Goal: Transaction & Acquisition: Purchase product/service

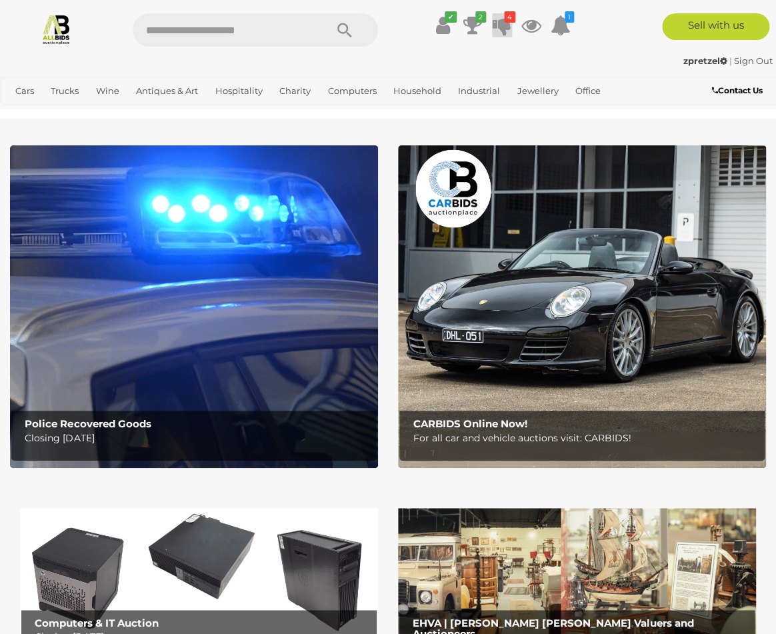
click at [507, 31] on icon at bounding box center [502, 25] width 19 height 24
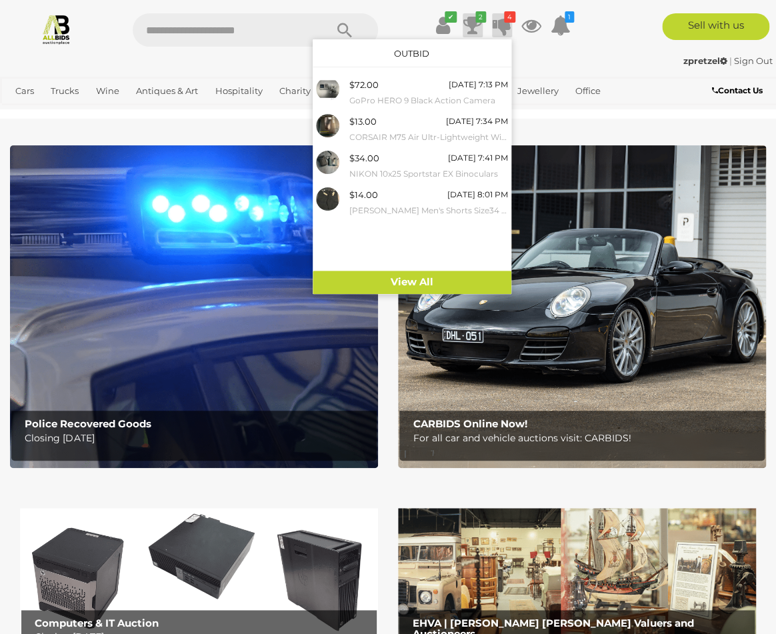
click at [468, 27] on icon at bounding box center [472, 25] width 19 height 24
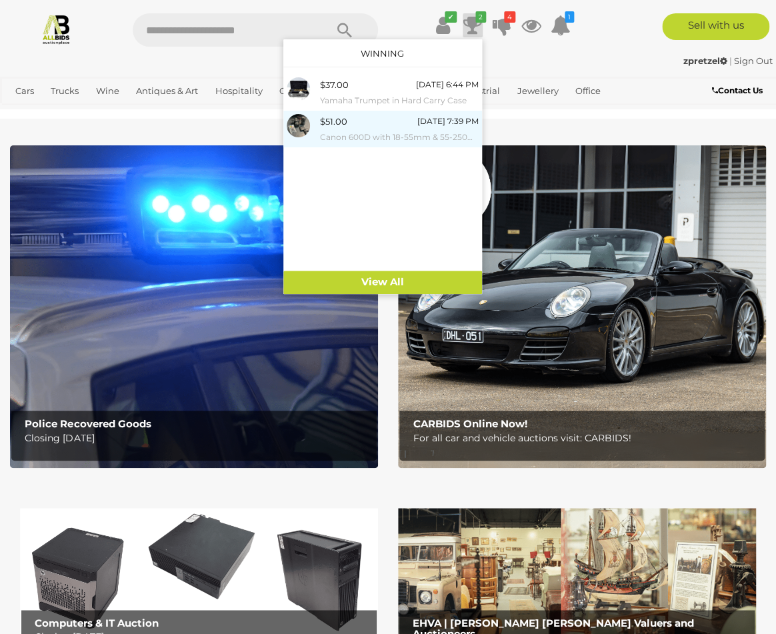
click at [411, 131] on small "Canon 600D with 18-55mm & 55-250mm Lens" at bounding box center [399, 137] width 159 height 15
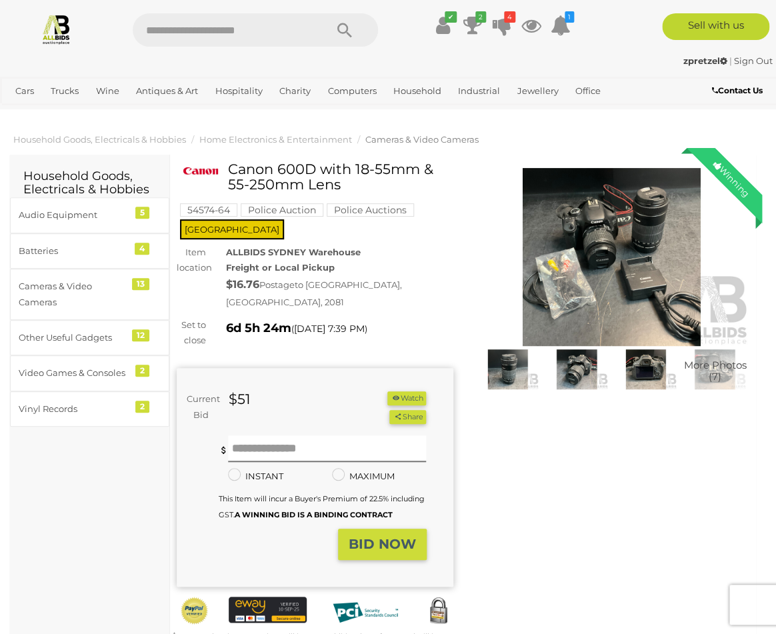
click at [634, 226] on img at bounding box center [611, 257] width 277 height 178
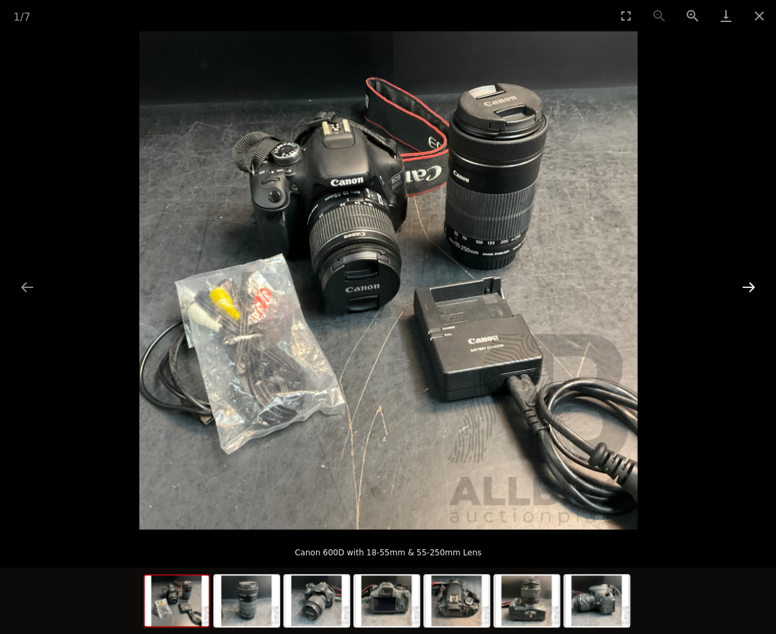
click at [736, 287] on button "Next slide" at bounding box center [748, 287] width 28 height 26
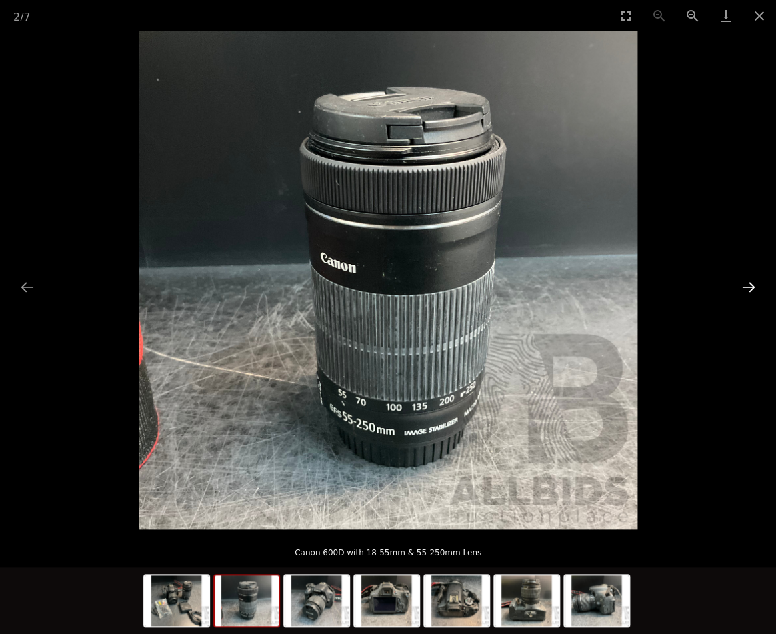
click at [736, 287] on button "Next slide" at bounding box center [748, 287] width 28 height 26
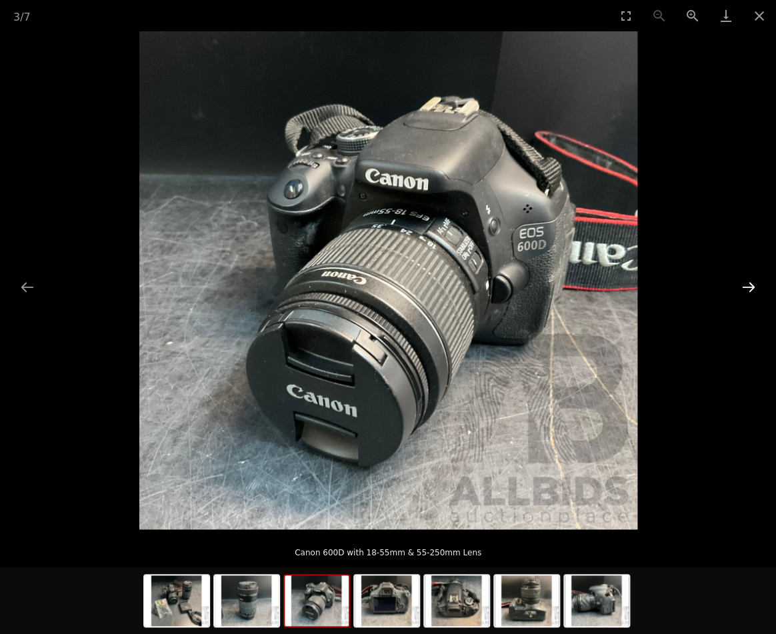
click at [736, 287] on button "Next slide" at bounding box center [748, 287] width 28 height 26
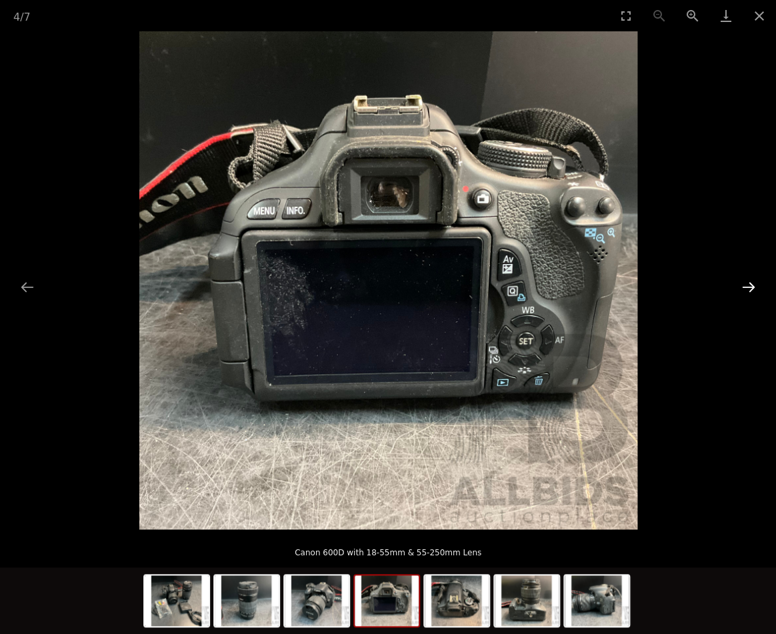
click at [736, 287] on button "Next slide" at bounding box center [748, 287] width 28 height 26
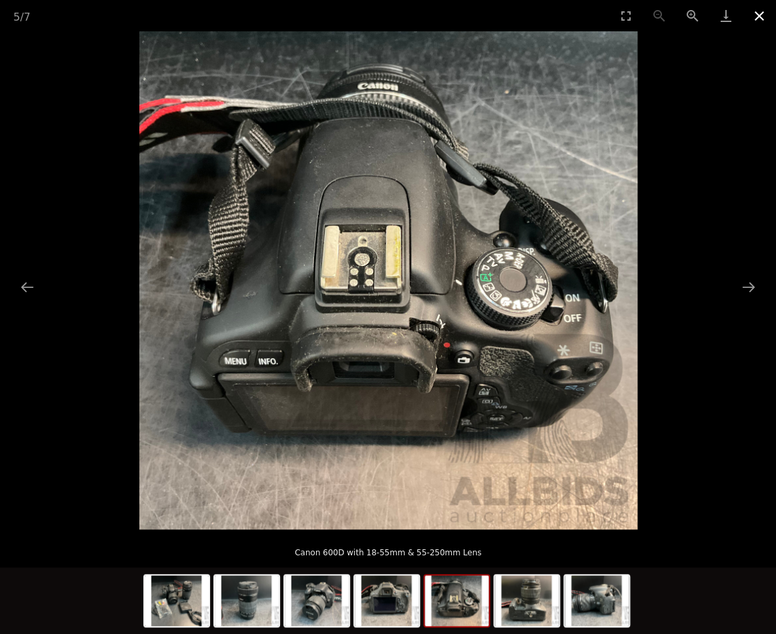
click at [754, 18] on button "Close gallery" at bounding box center [758, 15] width 33 height 31
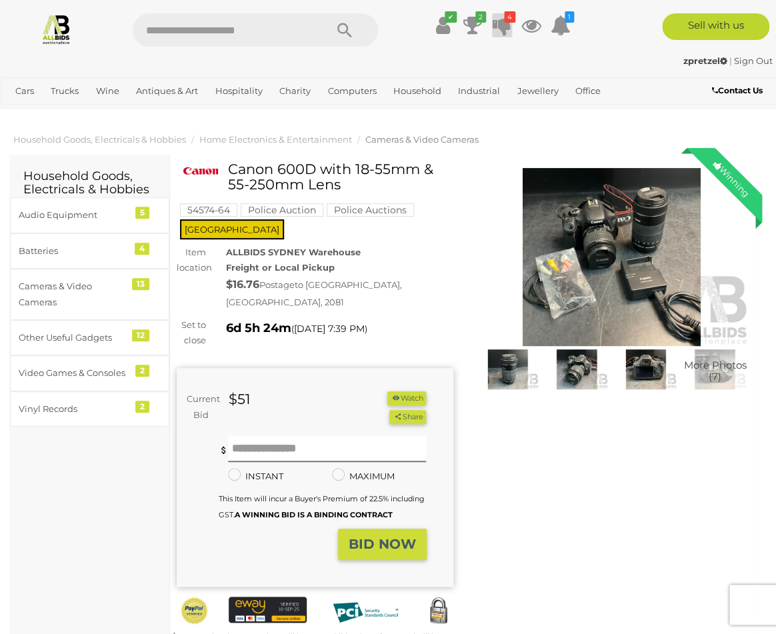
click at [505, 31] on icon at bounding box center [502, 25] width 19 height 24
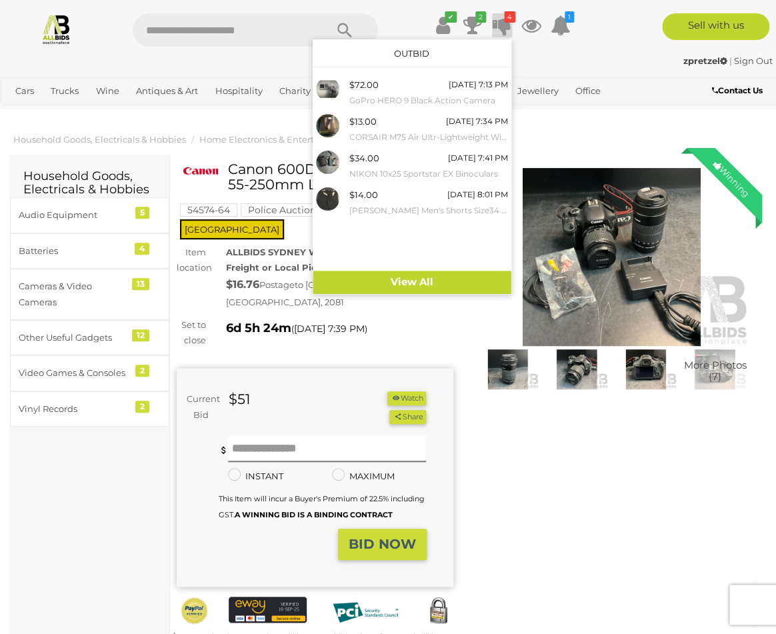
click at [619, 52] on div "zpretzel | Sign Out zpretzel | Sign Out" at bounding box center [388, 63] width 776 height 27
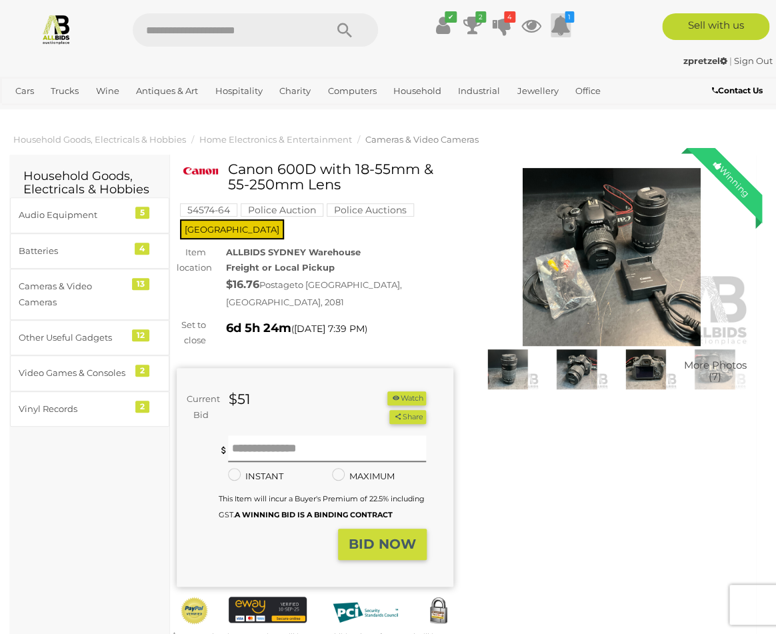
click at [565, 26] on icon at bounding box center [560, 25] width 20 height 24
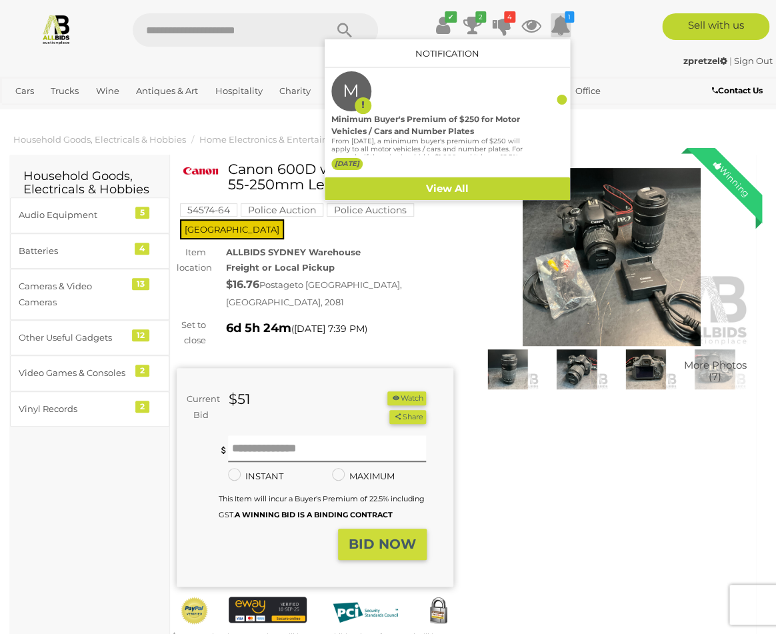
click at [614, 53] on div "zpretzel | Sign Out zpretzel | Sign Out" at bounding box center [388, 63] width 776 height 27
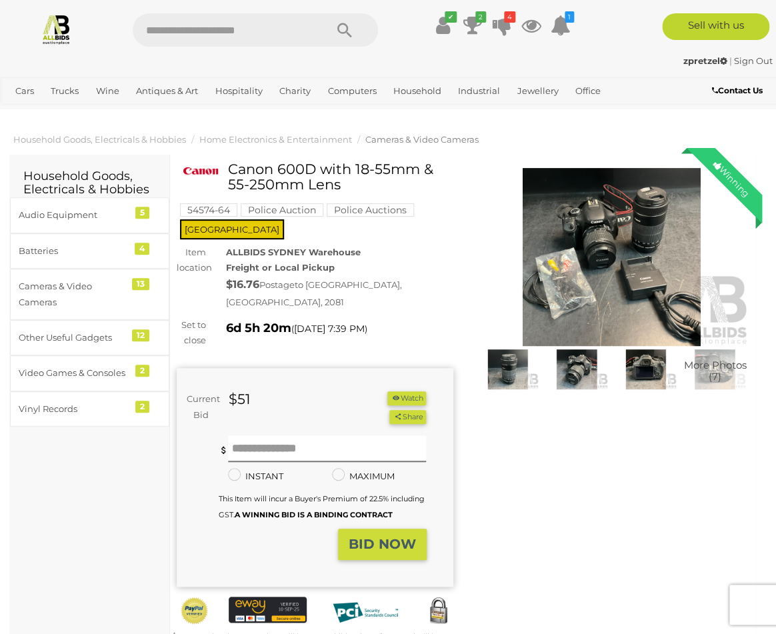
click at [624, 560] on div "Winning Outbid Warranty Charity" at bounding box center [463, 418] width 592 height 515
click at [505, 21] on icon "4" at bounding box center [509, 16] width 11 height 11
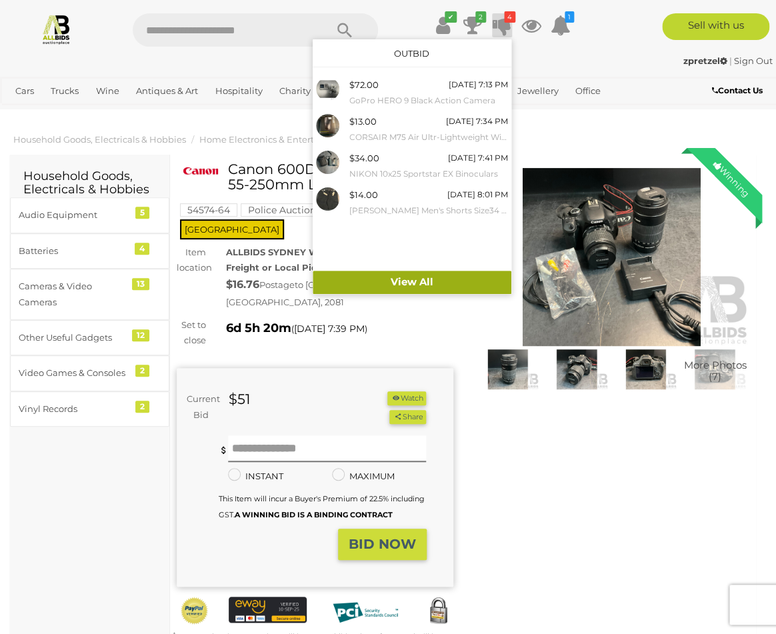
click at [421, 287] on link "View All" at bounding box center [412, 282] width 199 height 23
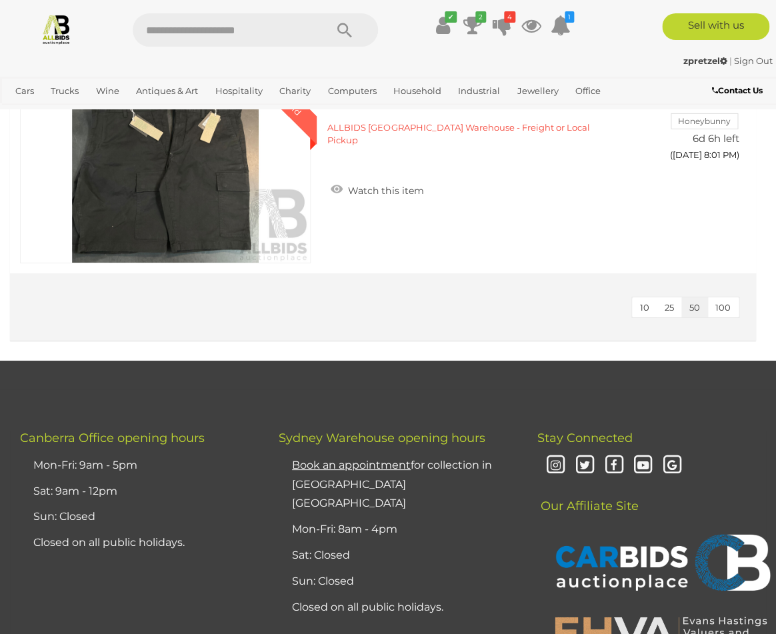
scroll to position [629, 0]
